Goal: Download file/media

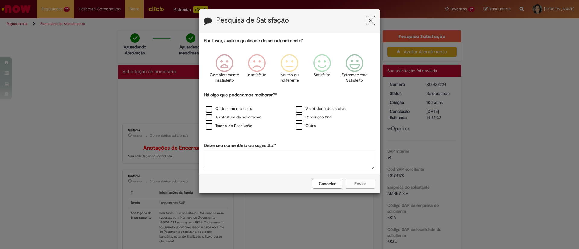
click at [373, 16] on button "Feedback" at bounding box center [370, 20] width 9 height 9
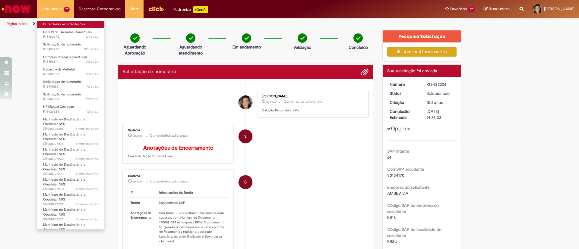
click at [67, 27] on link "Exibir Todas as Solicitações" at bounding box center [70, 24] width 67 height 7
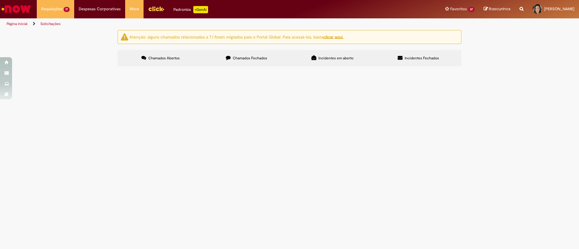
click at [0, 0] on span "gentileza realizar dexpara acordos conforme planilha" at bounding box center [0, 0] width 0 height 0
click at [0, 0] on span "R13462672" at bounding box center [0, 0] width 0 height 0
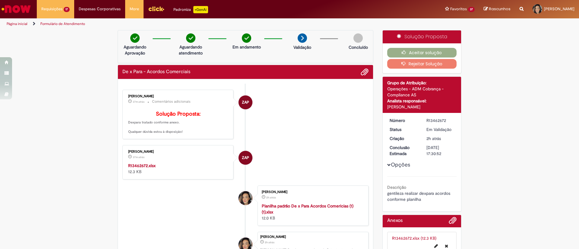
click at [146, 169] on strong "R13462672.xlsx" at bounding box center [141, 165] width 27 height 5
